Goal: Navigation & Orientation: Go to known website

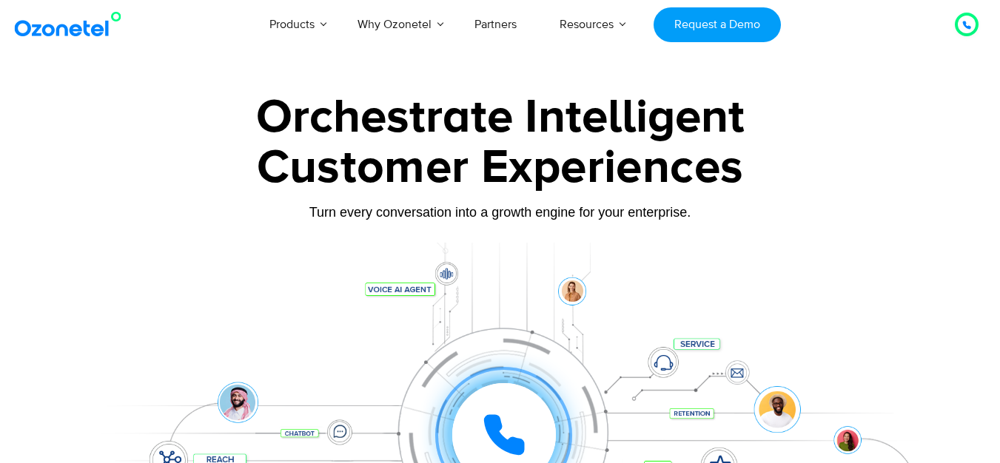
click at [84, 25] on img at bounding box center [71, 24] width 120 height 27
